Goal: Check status: Check status

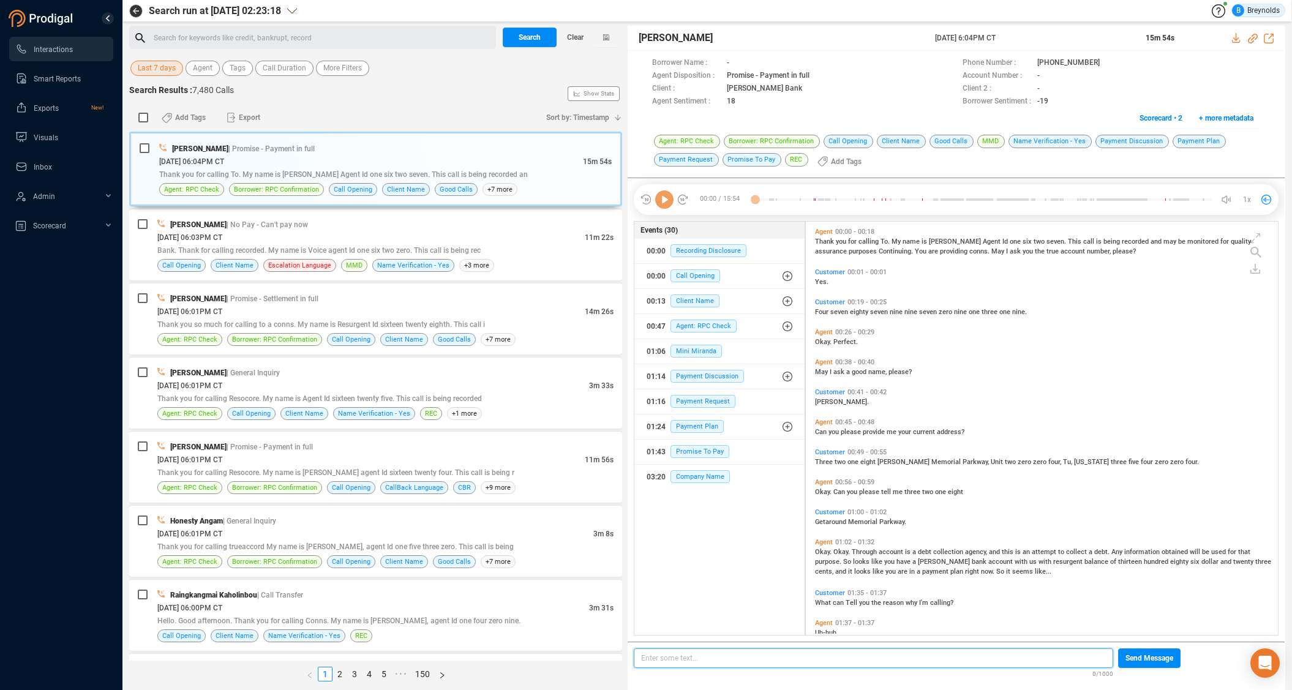
scroll to position [4, 7]
click at [171, 67] on span "Last 7 days" at bounding box center [157, 68] width 38 height 15
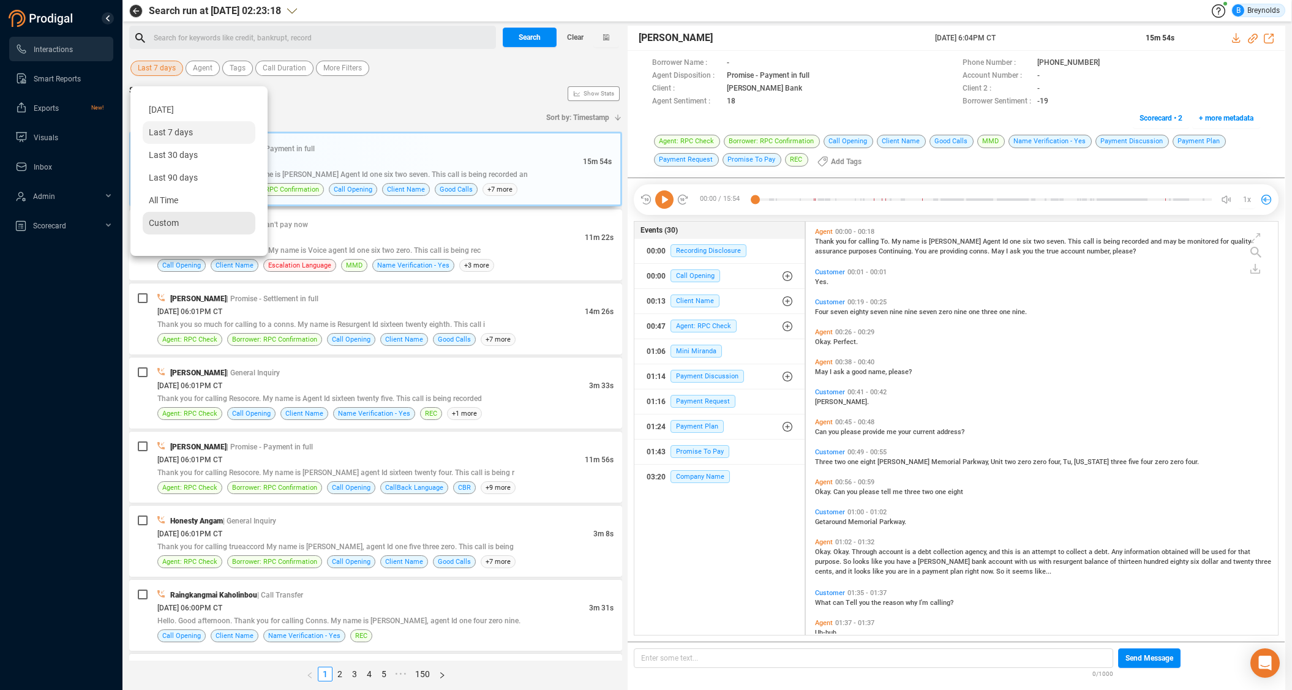
click at [208, 223] on div "Custom" at bounding box center [199, 223] width 113 height 23
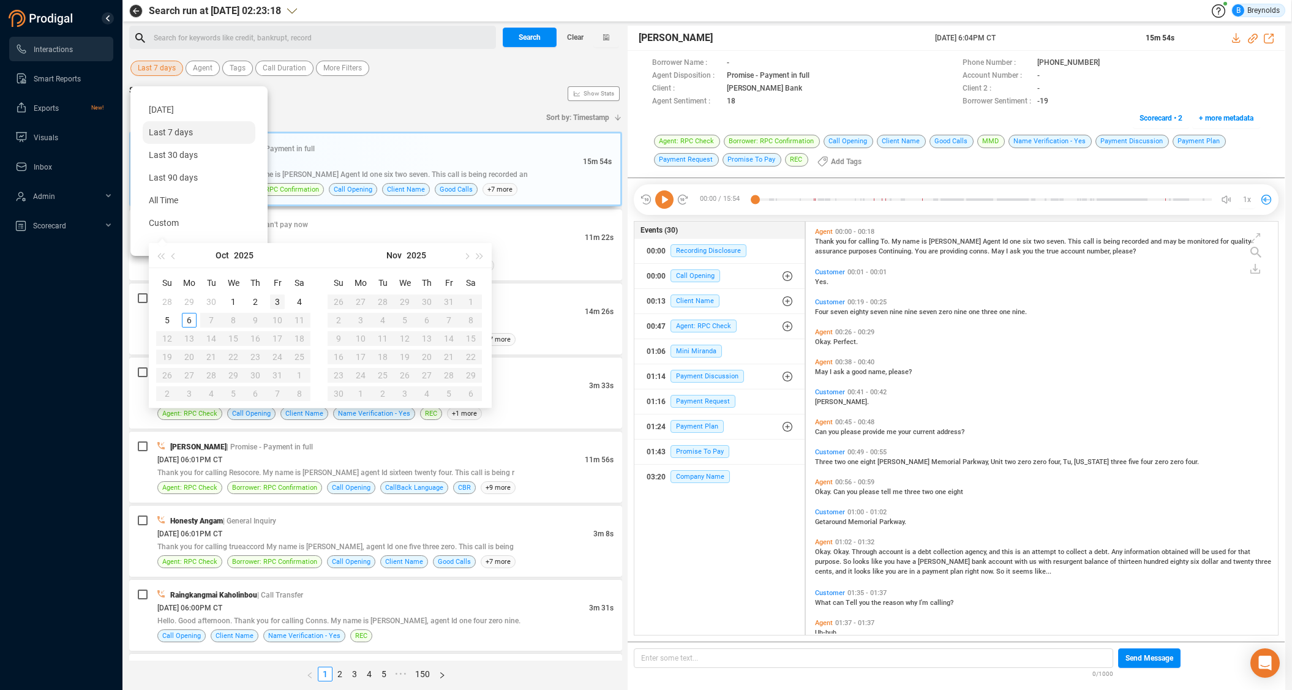
type input "[DATE]"
click at [279, 299] on div "3" at bounding box center [277, 302] width 15 height 15
click at [280, 301] on div "3" at bounding box center [277, 302] width 15 height 15
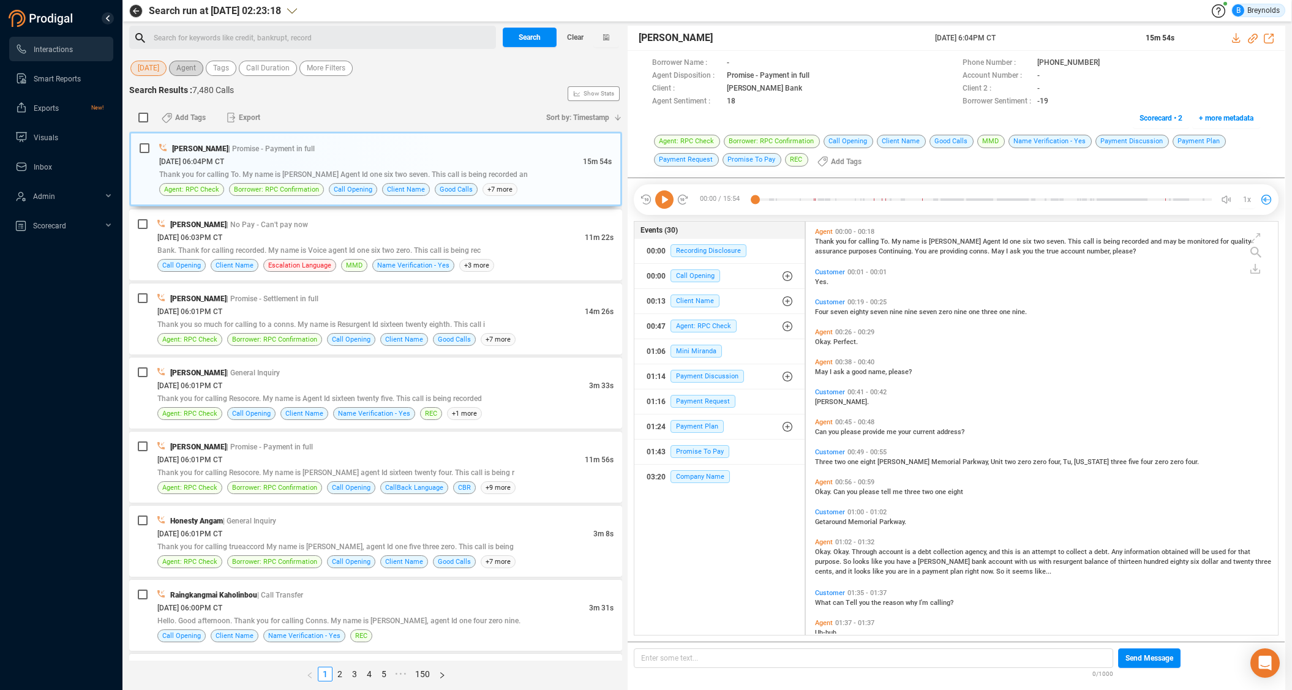
click at [187, 70] on span "Agent" at bounding box center [186, 68] width 20 height 15
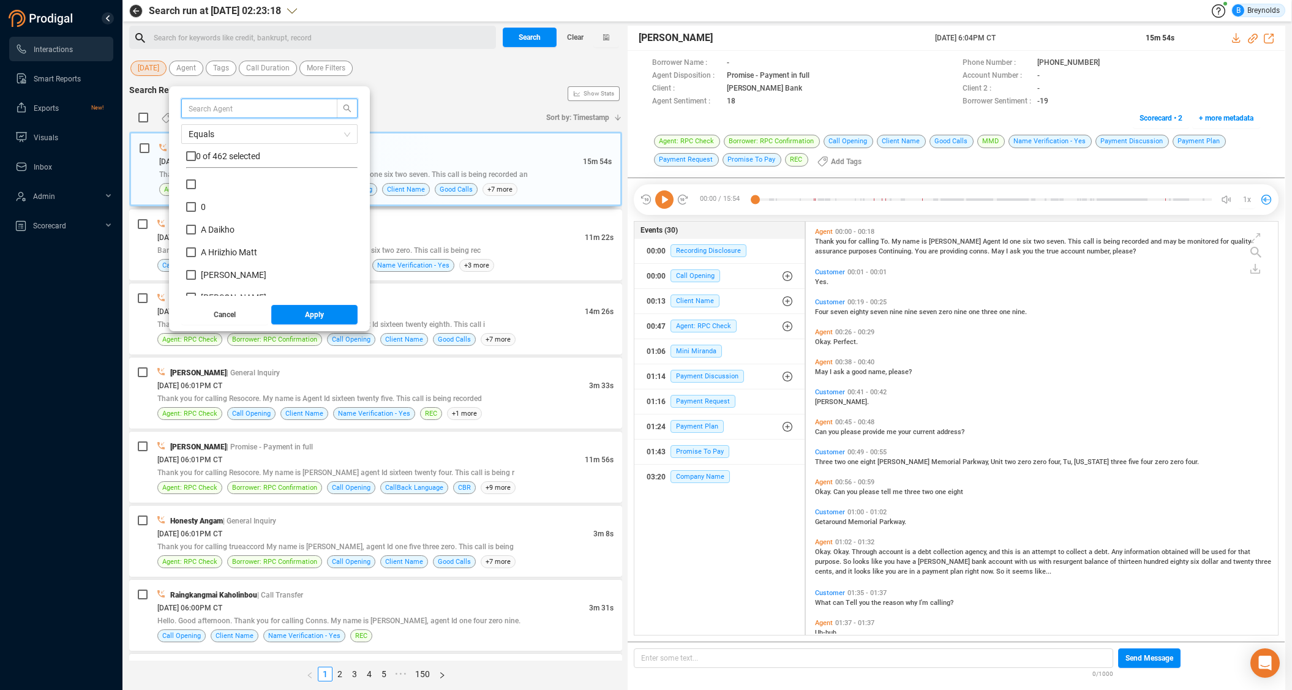
scroll to position [114, 165]
type input "[PERSON_NAME]"
click at [191, 182] on input "[PERSON_NAME]" at bounding box center [191, 184] width 10 height 10
checkbox input "true"
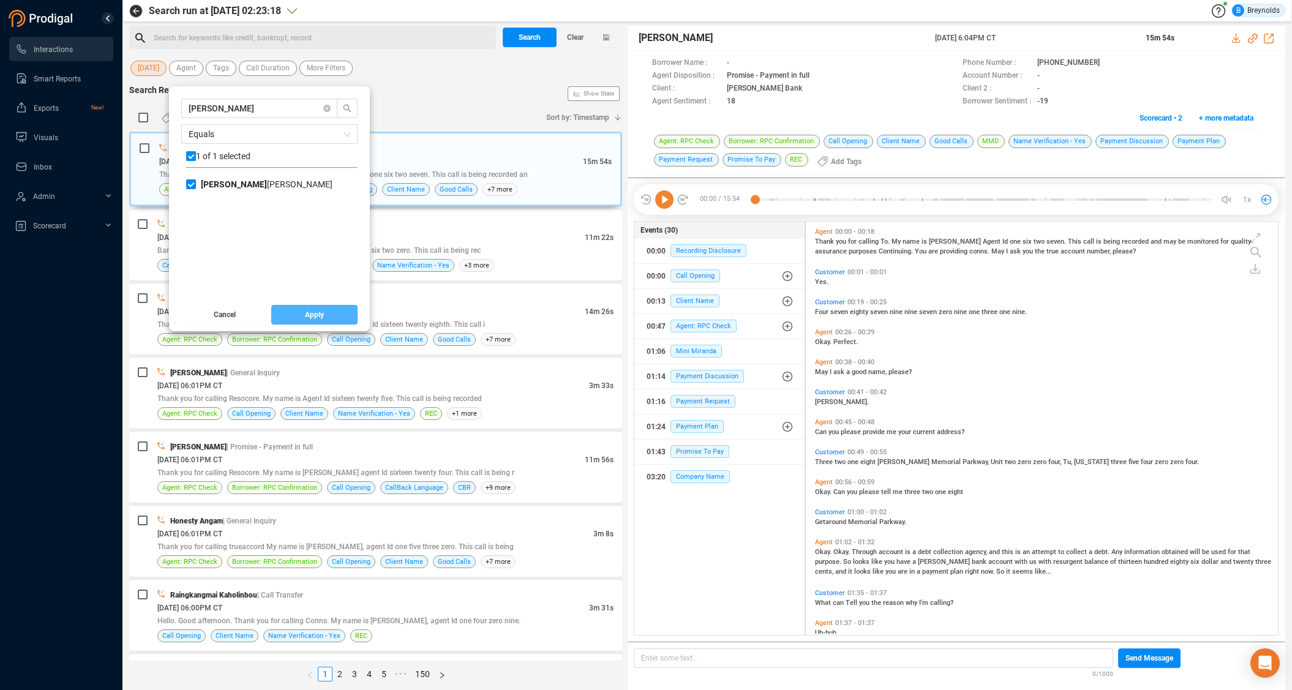
click at [297, 317] on button "Apply" at bounding box center [314, 315] width 87 height 20
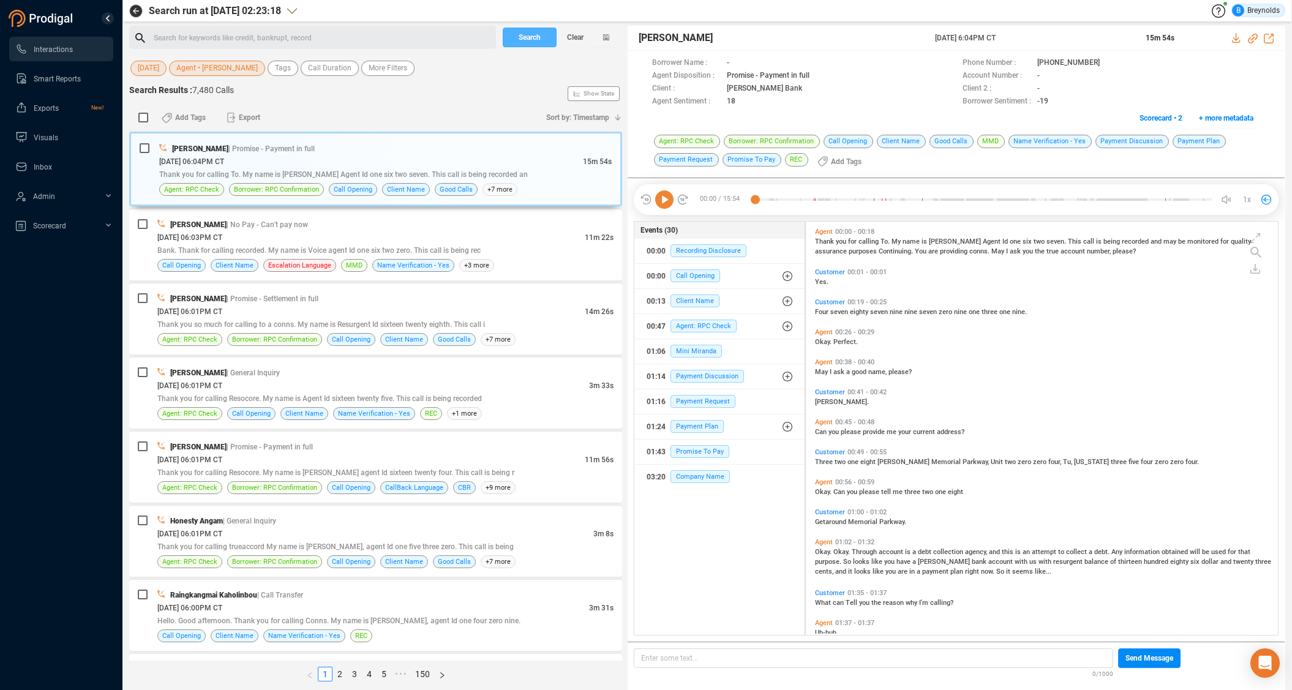
click at [524, 36] on span "Search" at bounding box center [530, 38] width 22 height 20
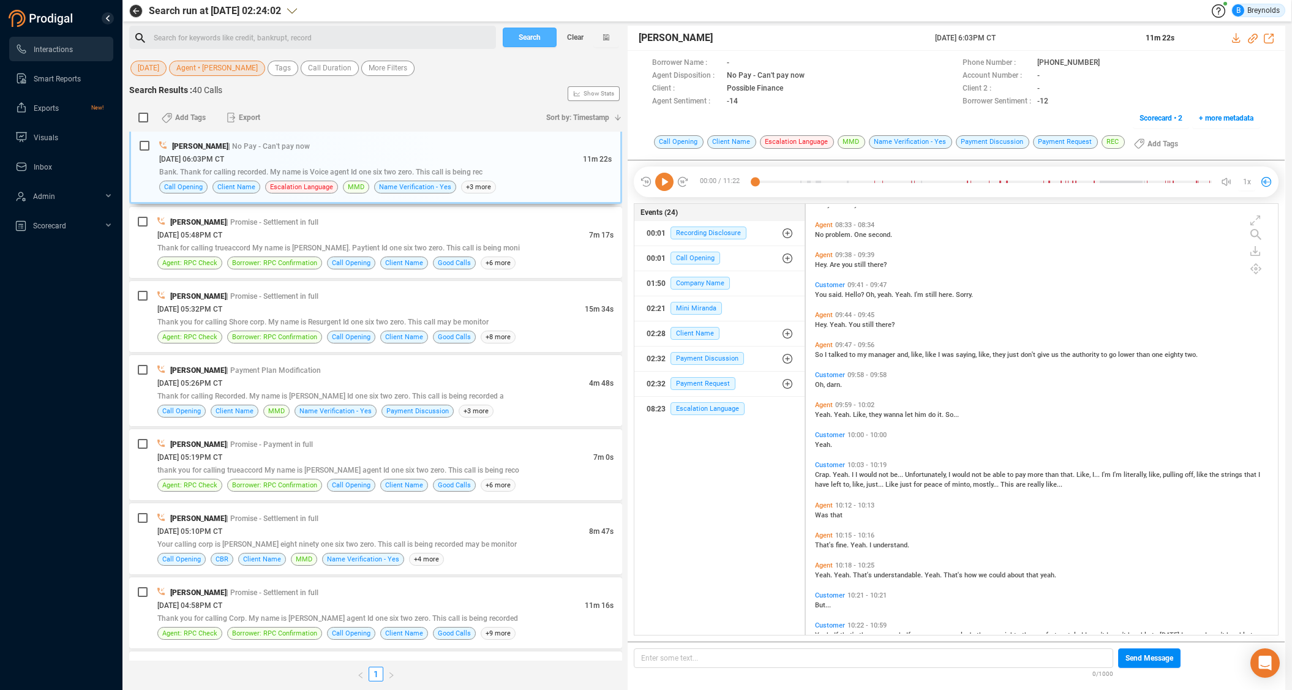
scroll to position [3058, 0]
